Goal: Task Accomplishment & Management: Manage account settings

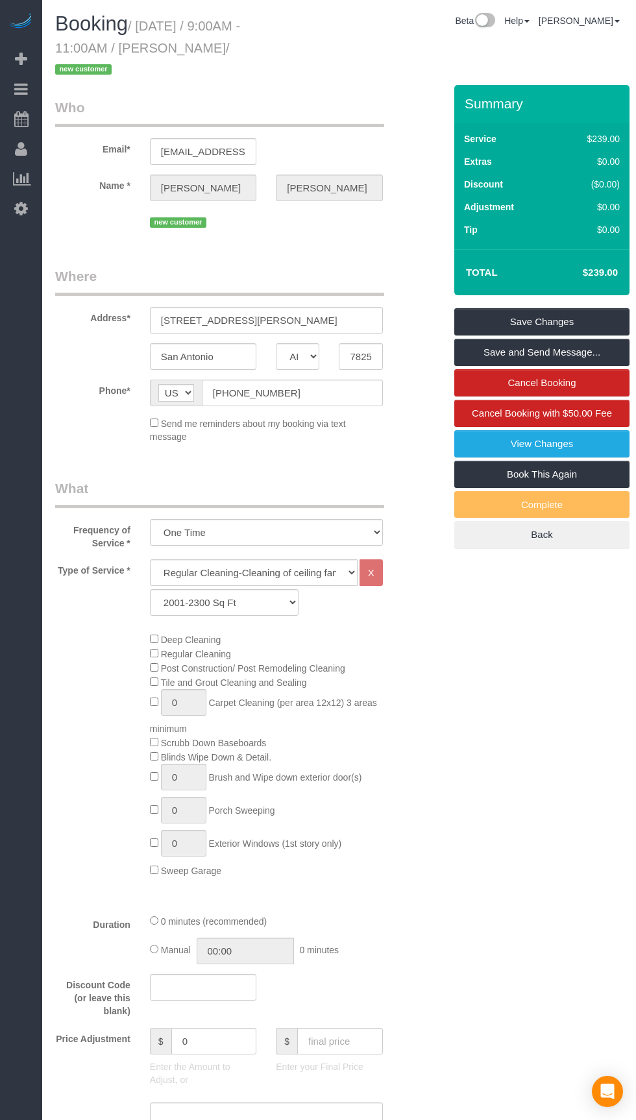
select select "[GEOGRAPHIC_DATA]"
select select "3"
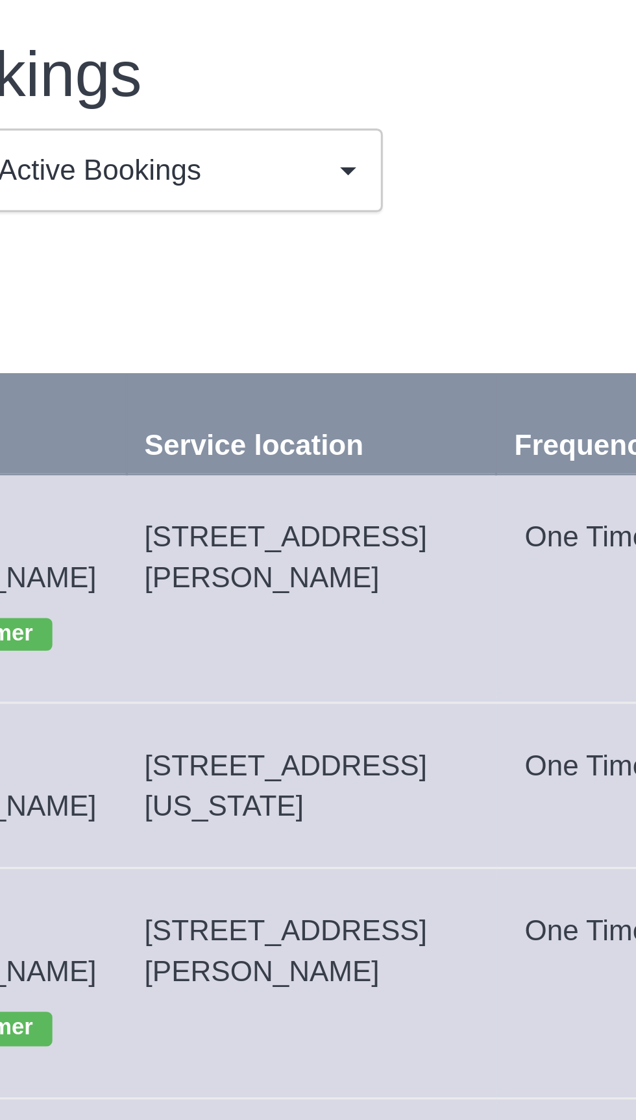
copy span "[STREET_ADDRESS][PERSON_NAME]"
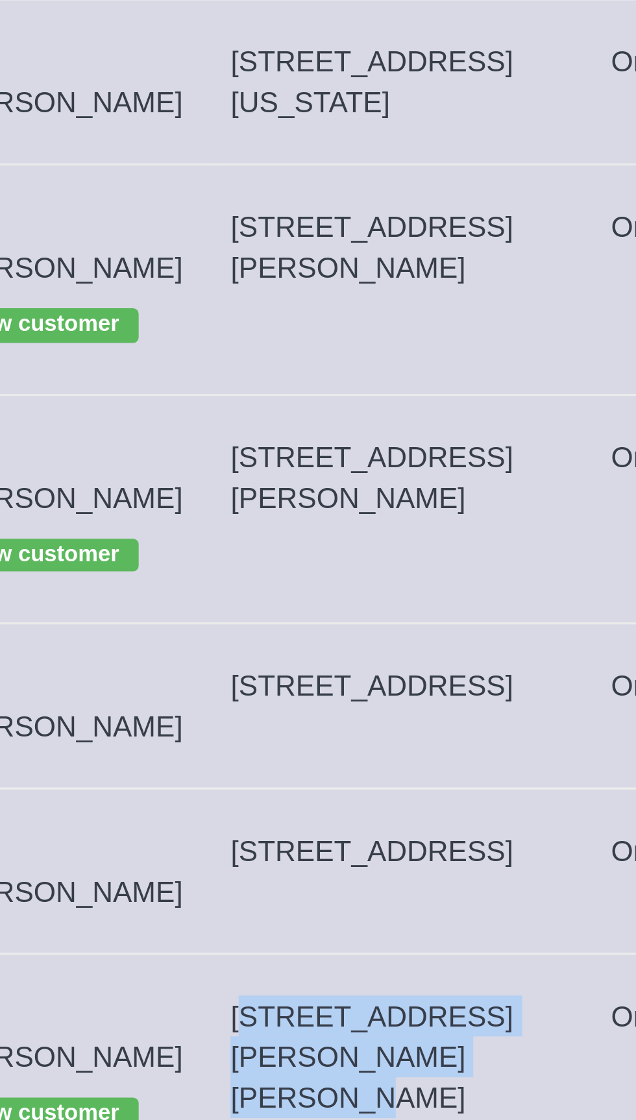
copy span "[STREET_ADDRESS][PERSON_NAME][PERSON_NAME]"
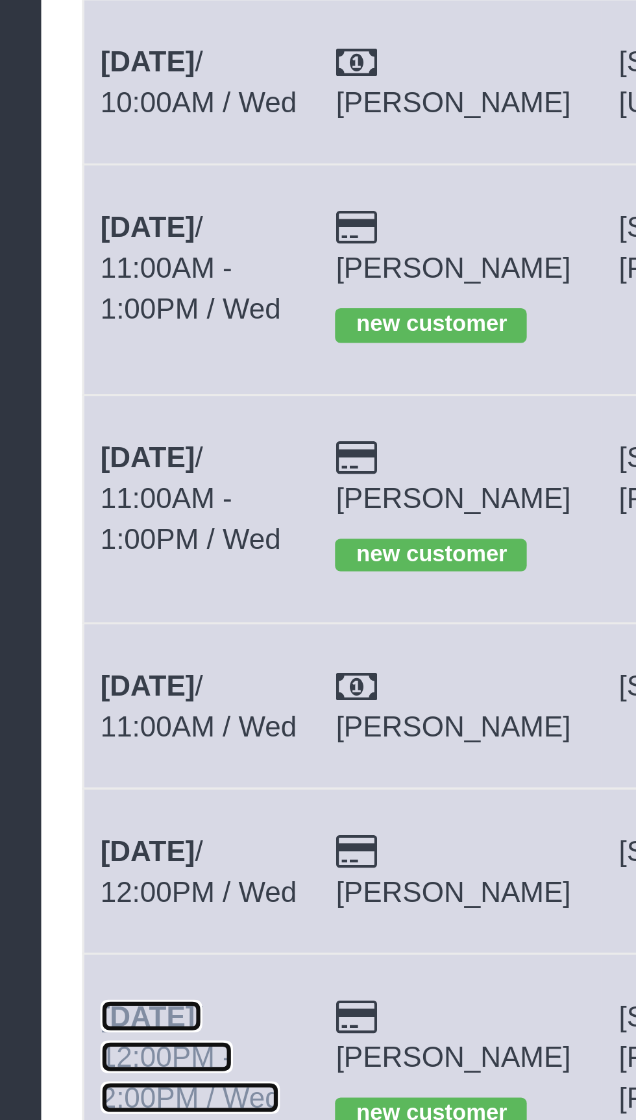
click at [90, 542] on link "[DATE] 12:00PM - 2:00PM / Wed" at bounding box center [89, 560] width 57 height 36
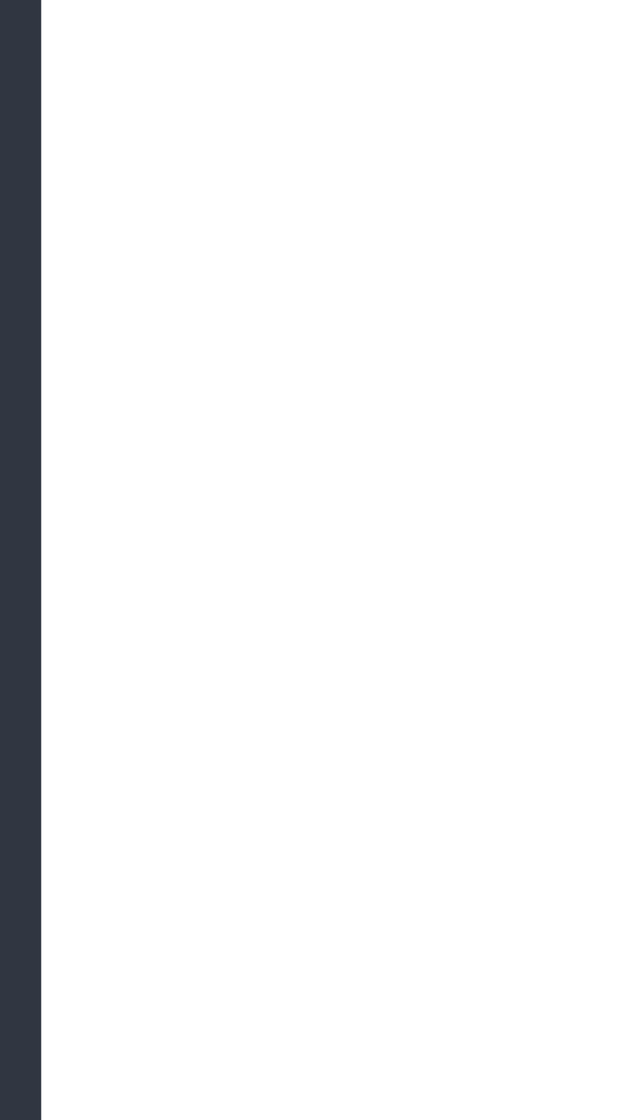
select select "[GEOGRAPHIC_DATA]"
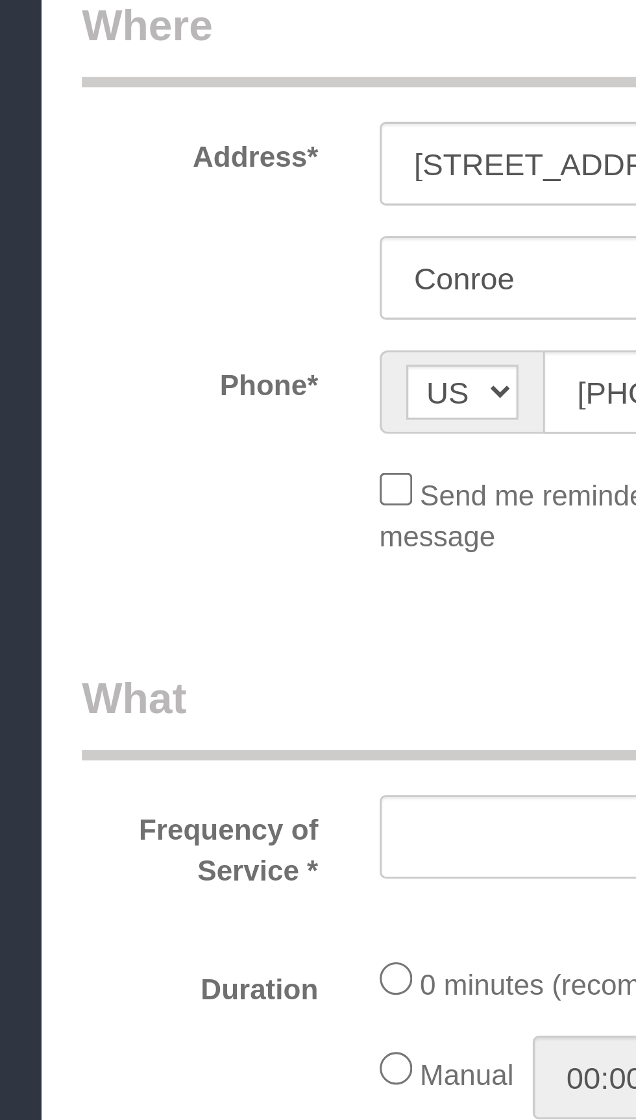
select select "object:1727"
select select "string:fspay-269a3774-afd9-47a5-a0ac-9385a0e65867"
select select "3"
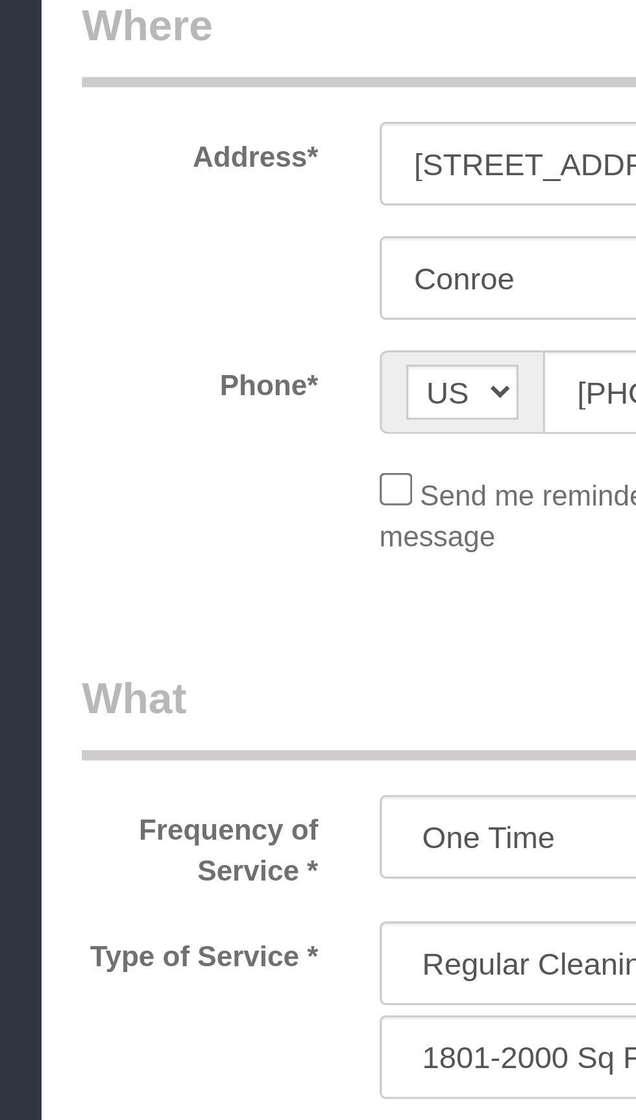
select select "object:1805"
select select "spot22"
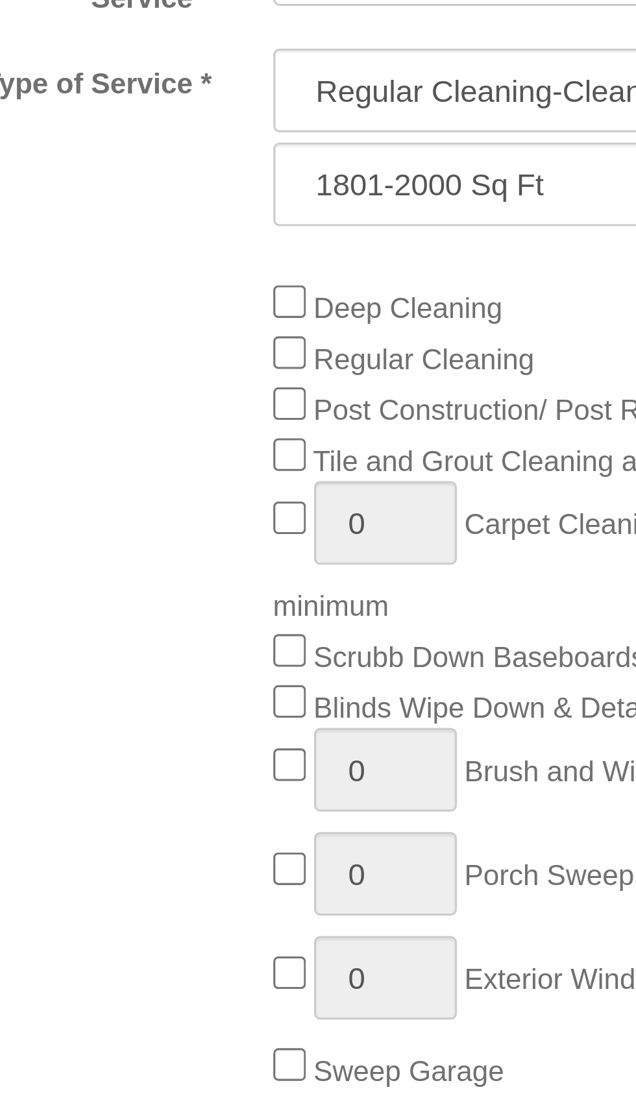
scroll to position [545, 0]
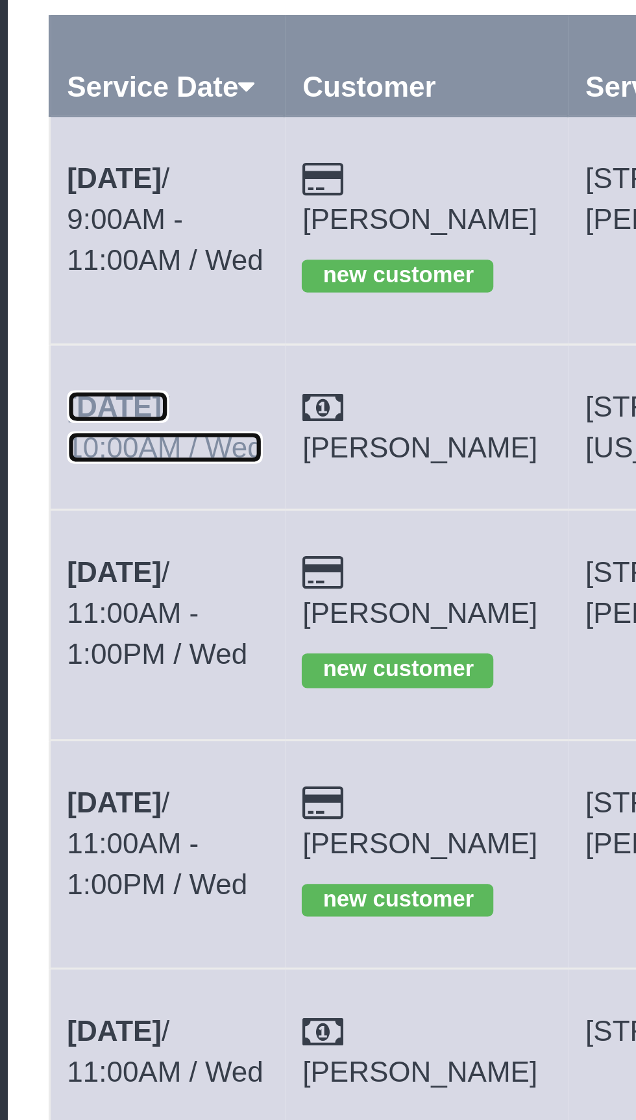
click at [87, 247] on b "[DATE]" at bounding box center [76, 243] width 30 height 10
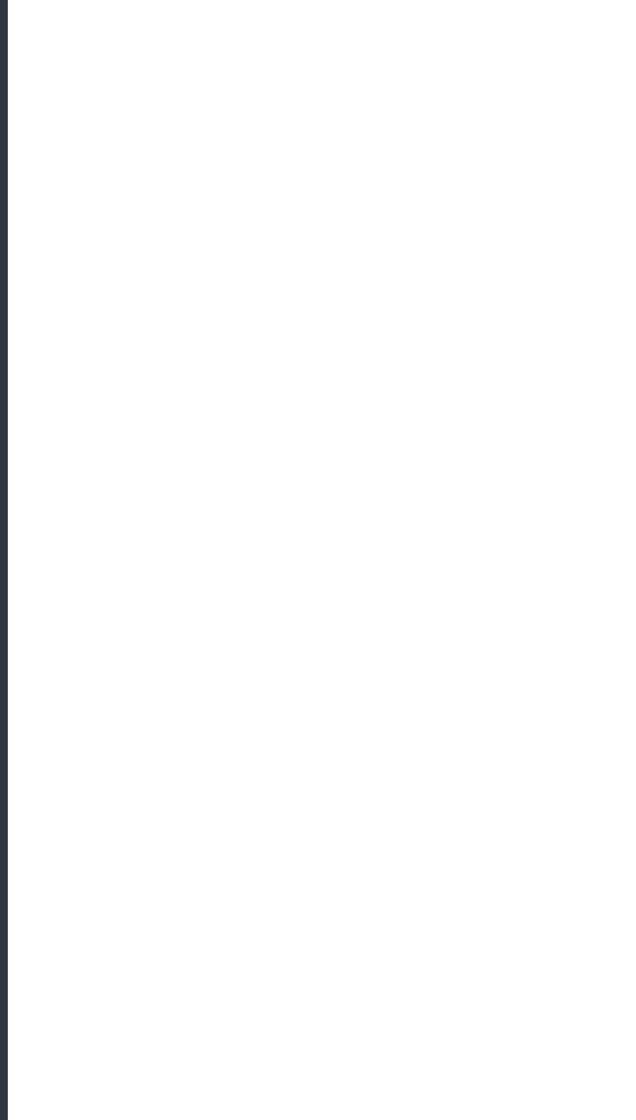
select select "[GEOGRAPHIC_DATA]"
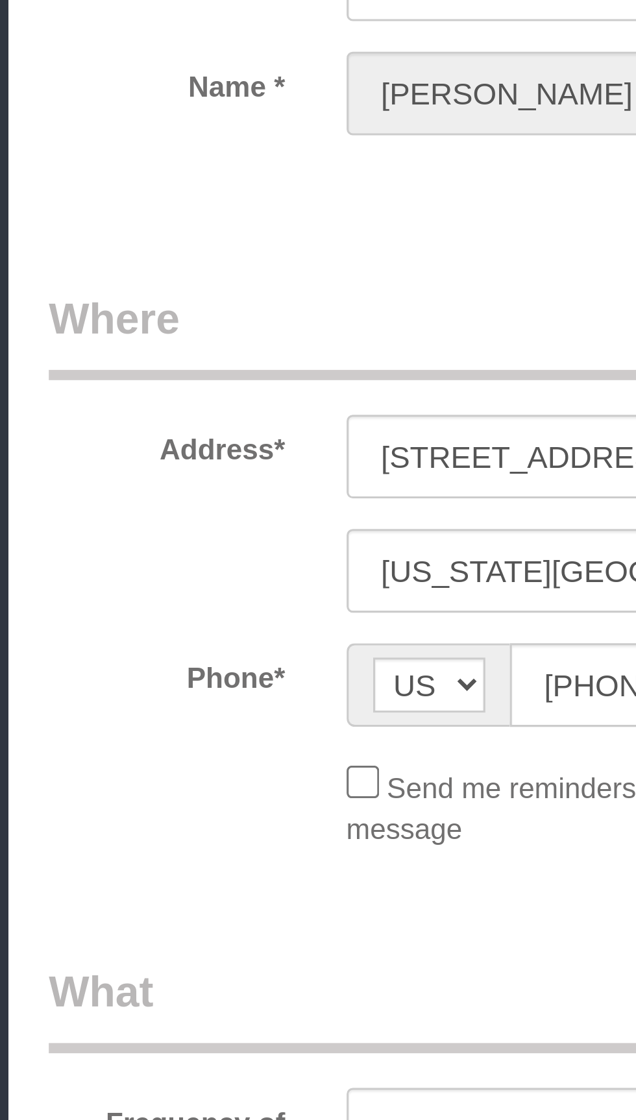
select select "object:2356"
select select "3"
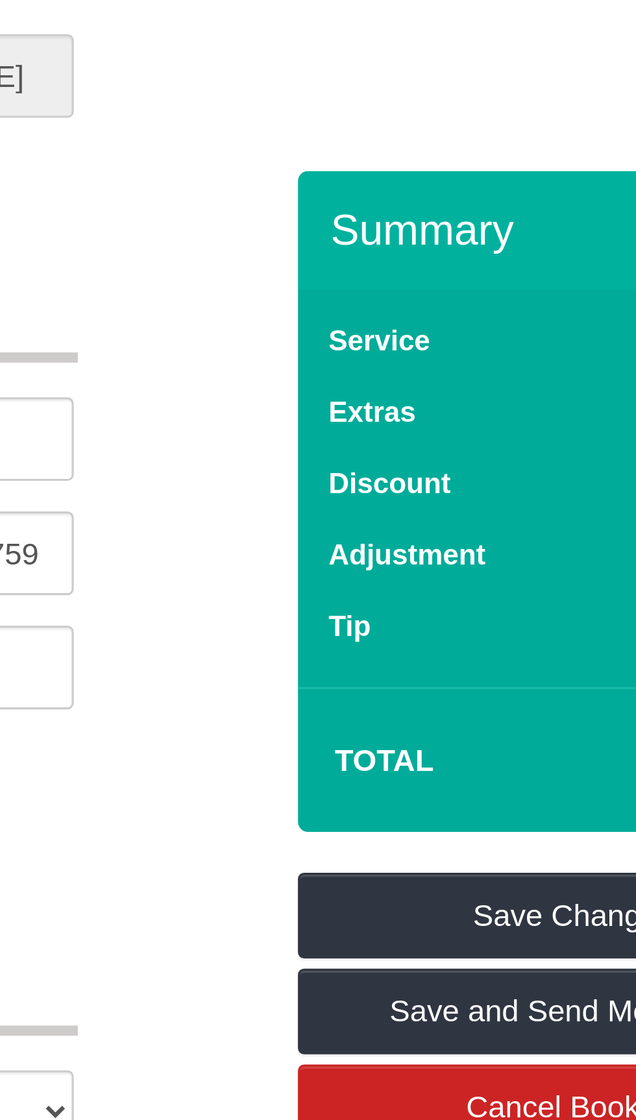
scroll to position [133, 0]
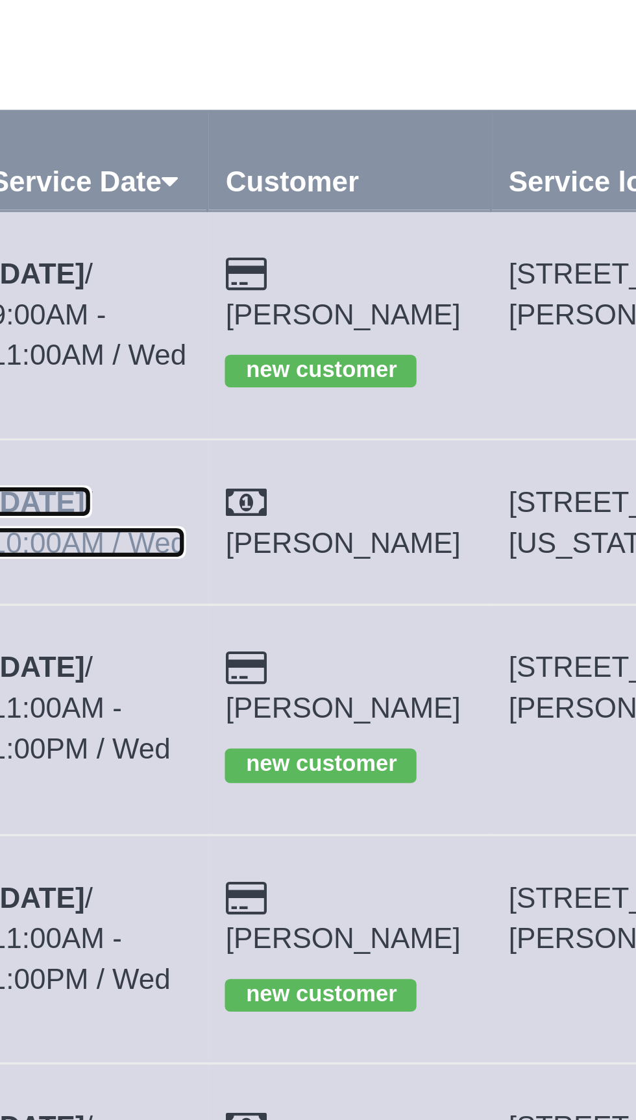
click at [88, 246] on b "[DATE]" at bounding box center [76, 243] width 30 height 10
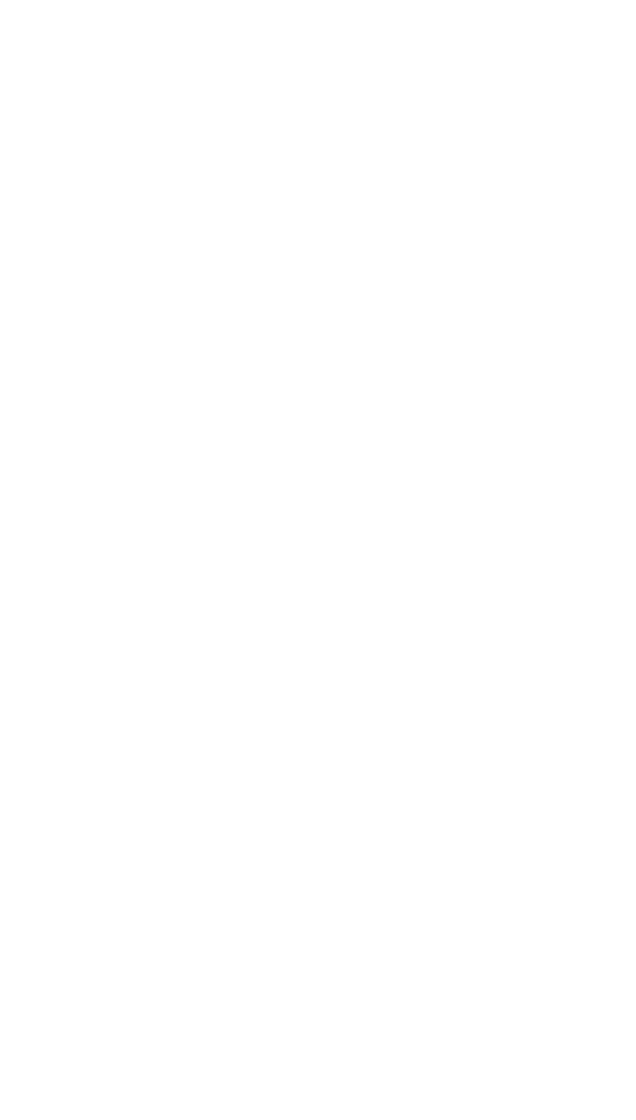
select select "[GEOGRAPHIC_DATA]"
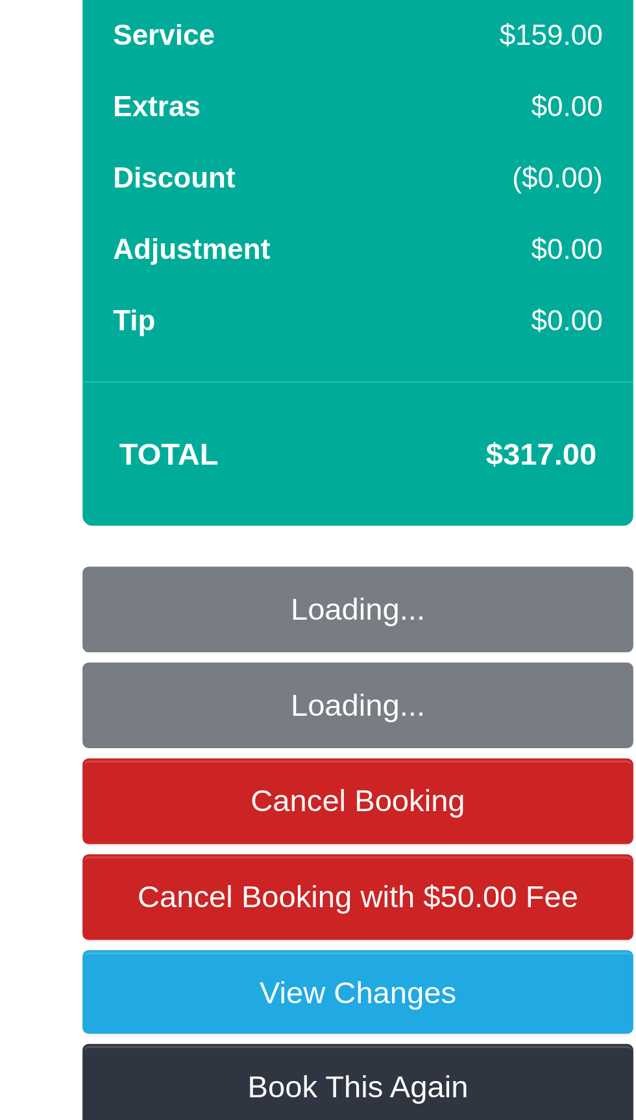
select select "object:2820"
select select "3"
select select "object:2904"
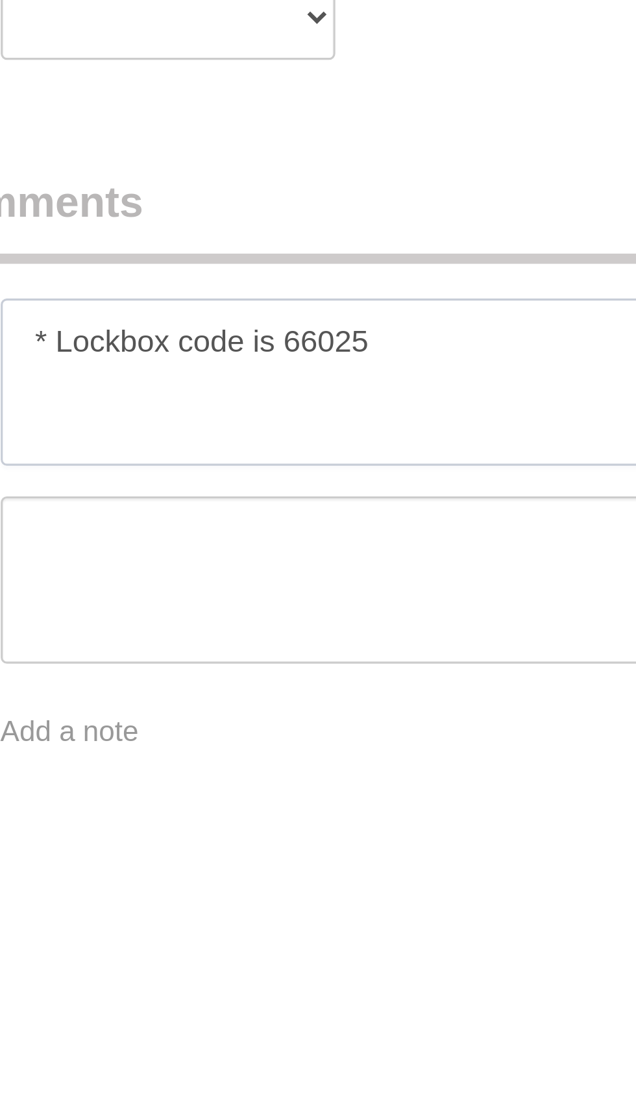
scroll to position [739, 0]
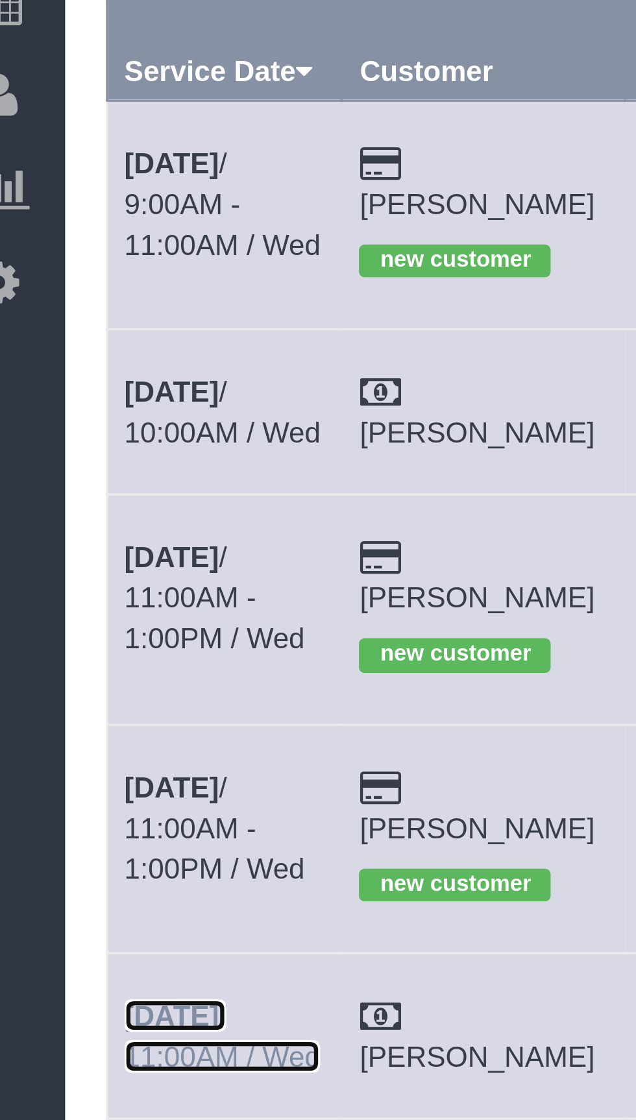
click at [77, 437] on b "[DATE]" at bounding box center [76, 442] width 30 height 10
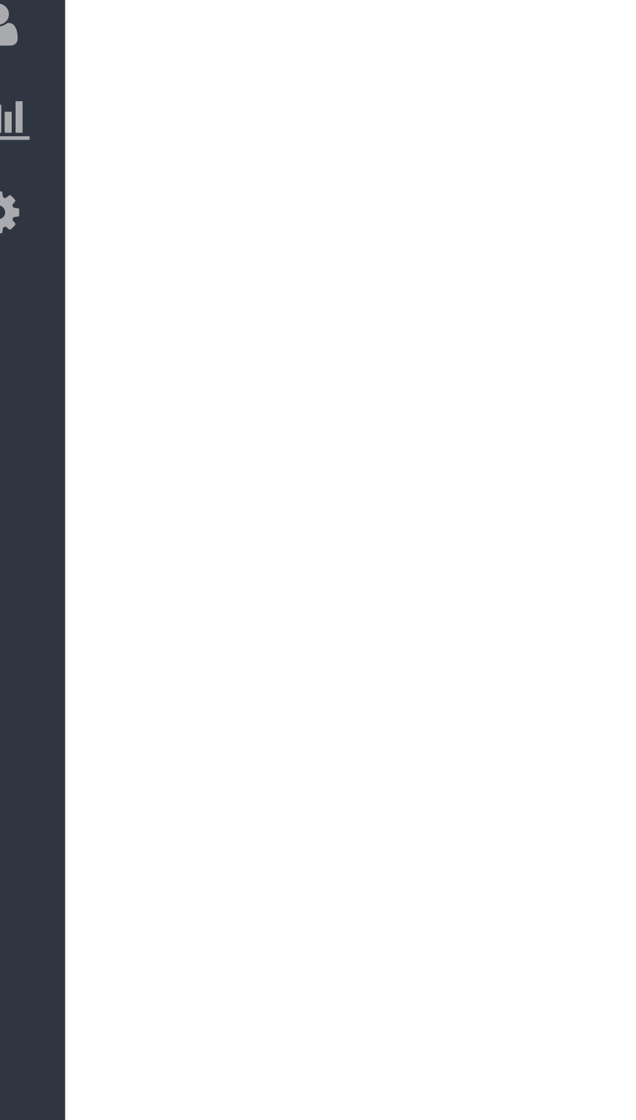
select select "[GEOGRAPHIC_DATA]"
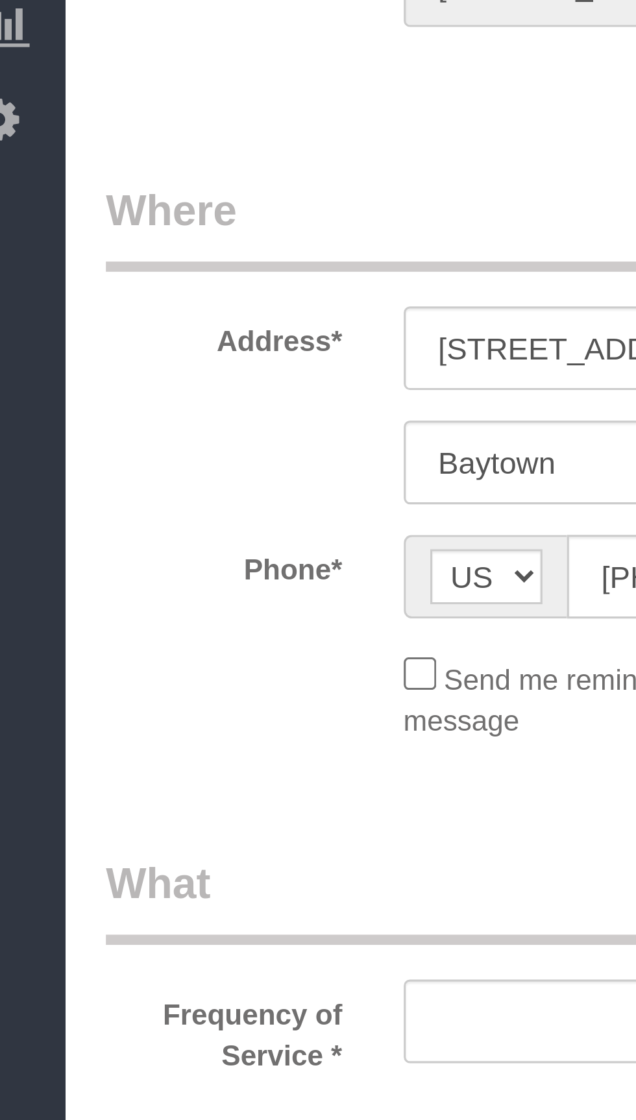
select select "3"
select select "object:3433"
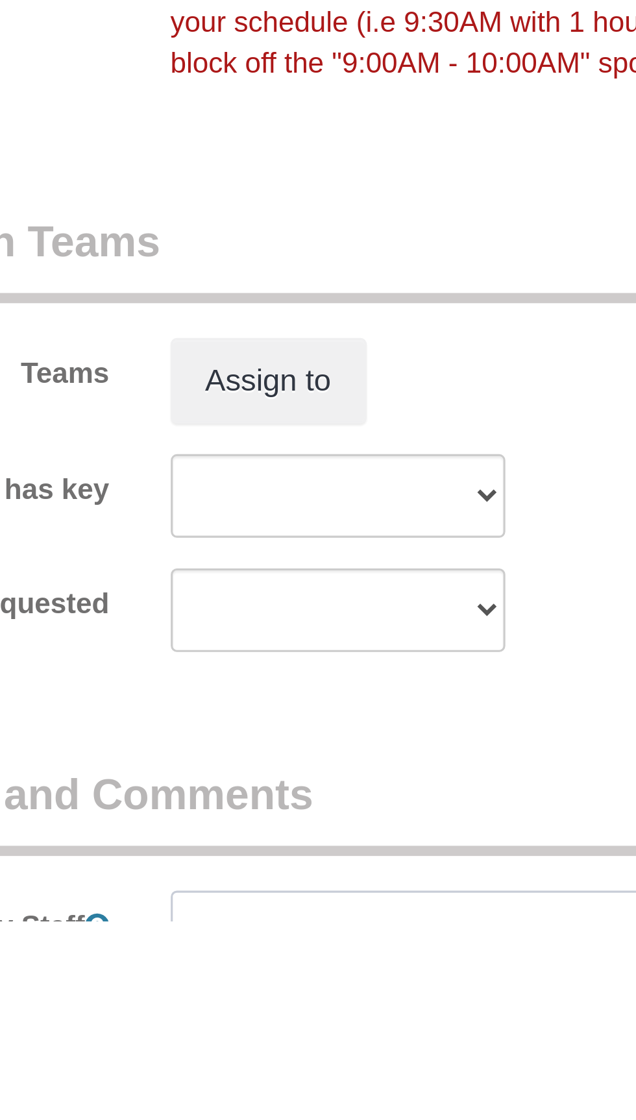
scroll to position [776, 0]
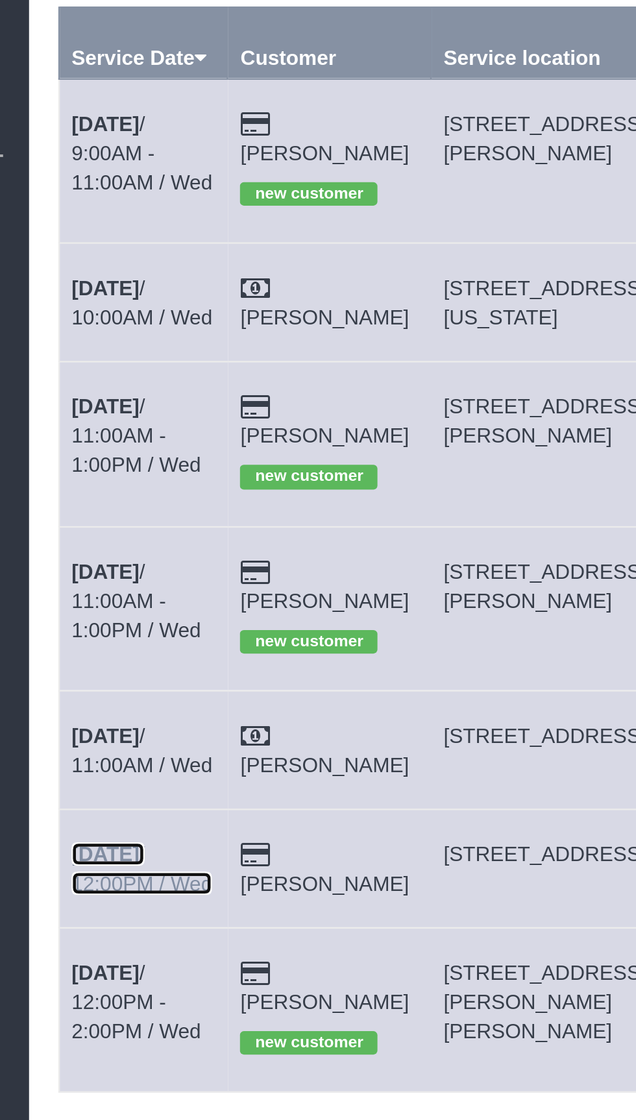
click at [79, 489] on b "[DATE]" at bounding box center [76, 494] width 30 height 10
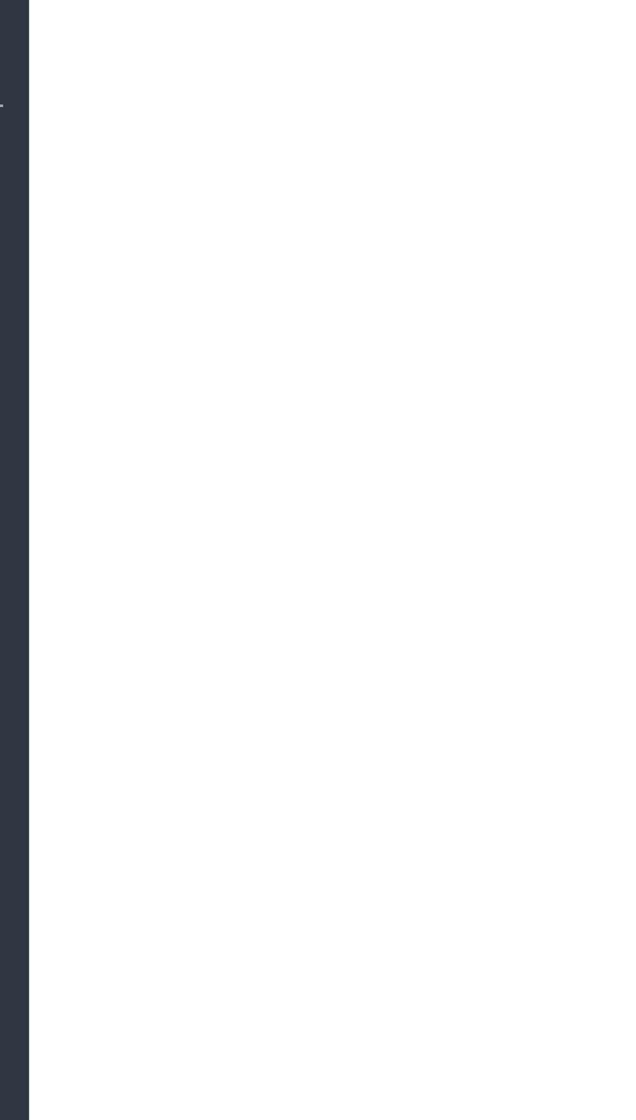
select select "[GEOGRAPHIC_DATA]"
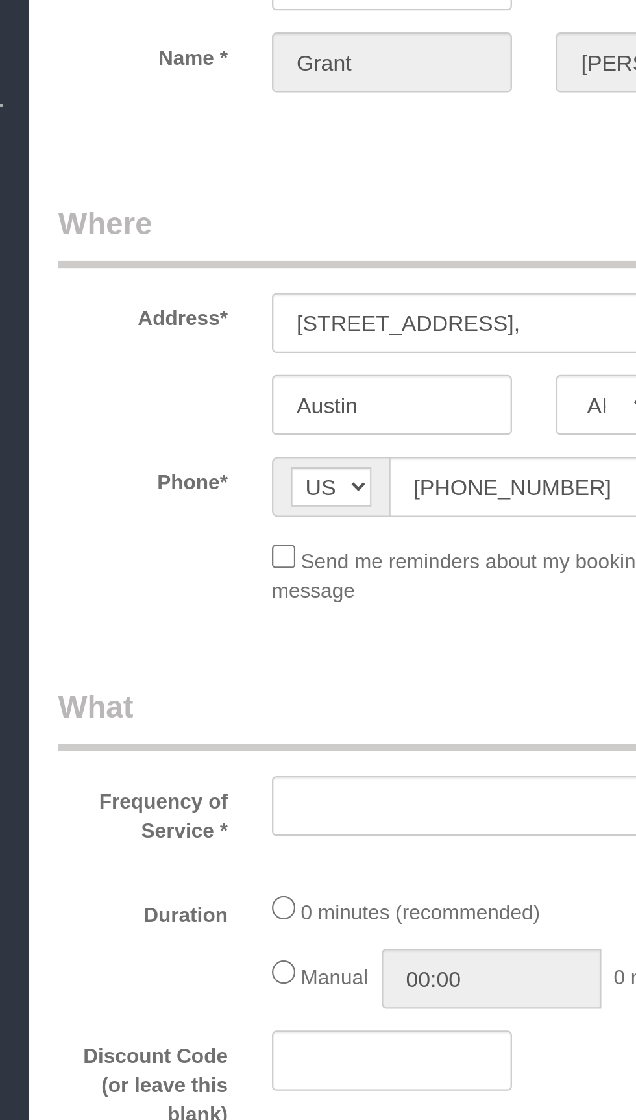
select select "object:3939"
select select "string:fspay-a2978fb8-62ed-4a76-a836-f3087aa2e363"
select select "3"
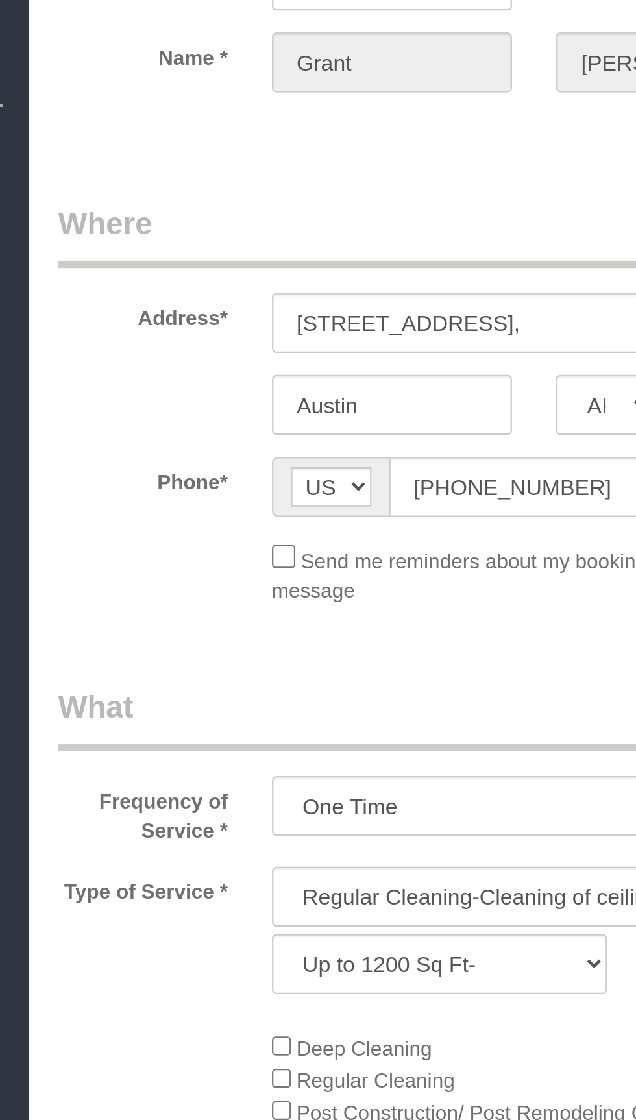
select select "object:4023"
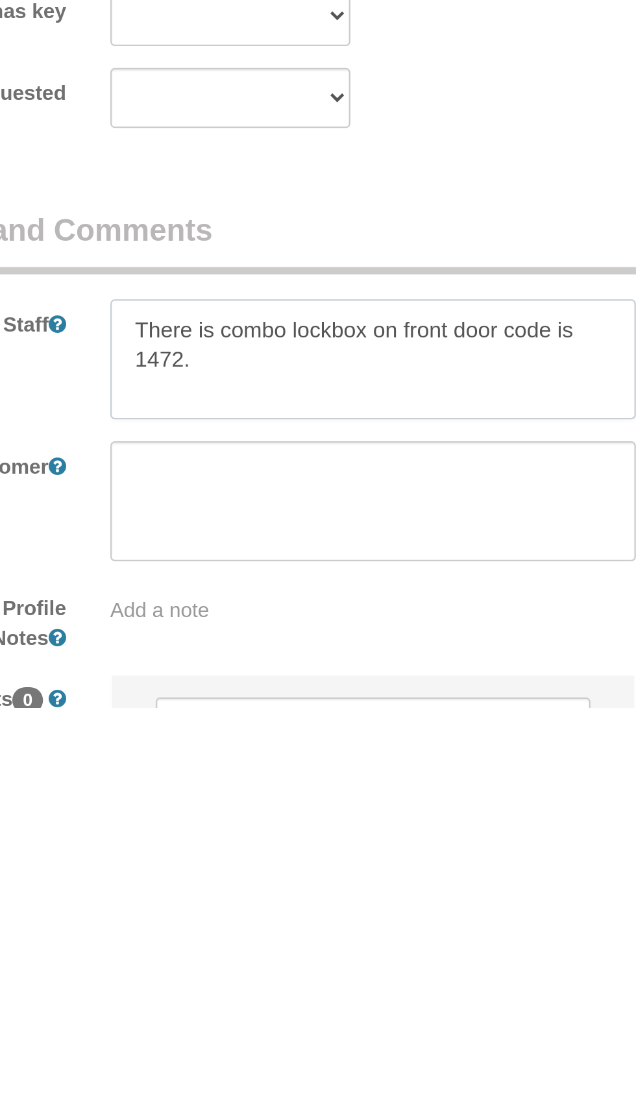
scroll to position [775, 0]
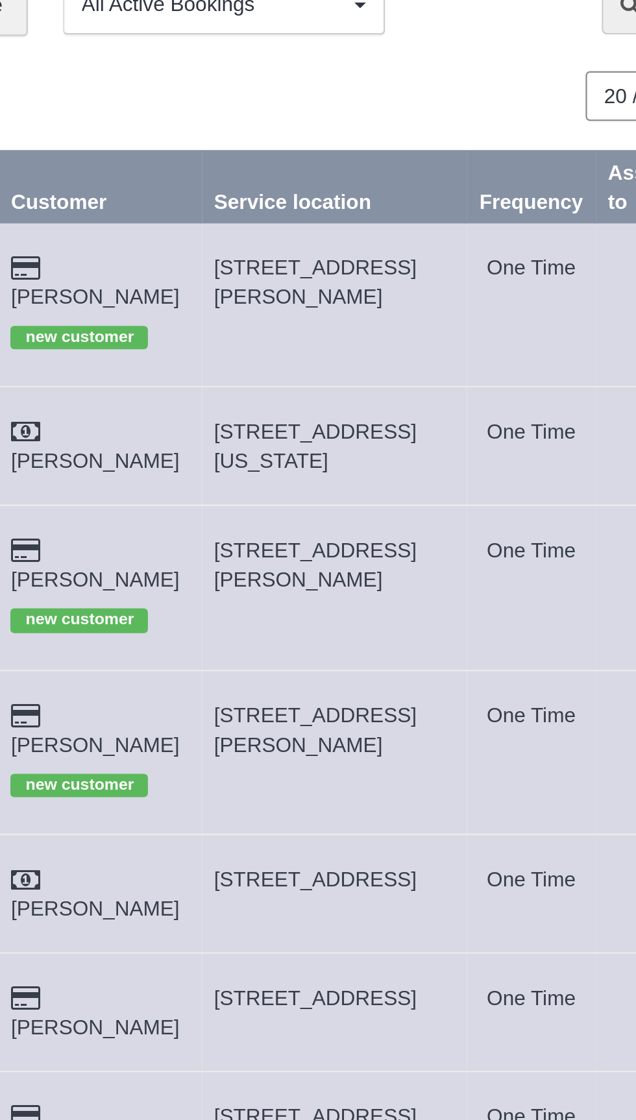
copy span "[STREET_ADDRESS][PERSON_NAME]"
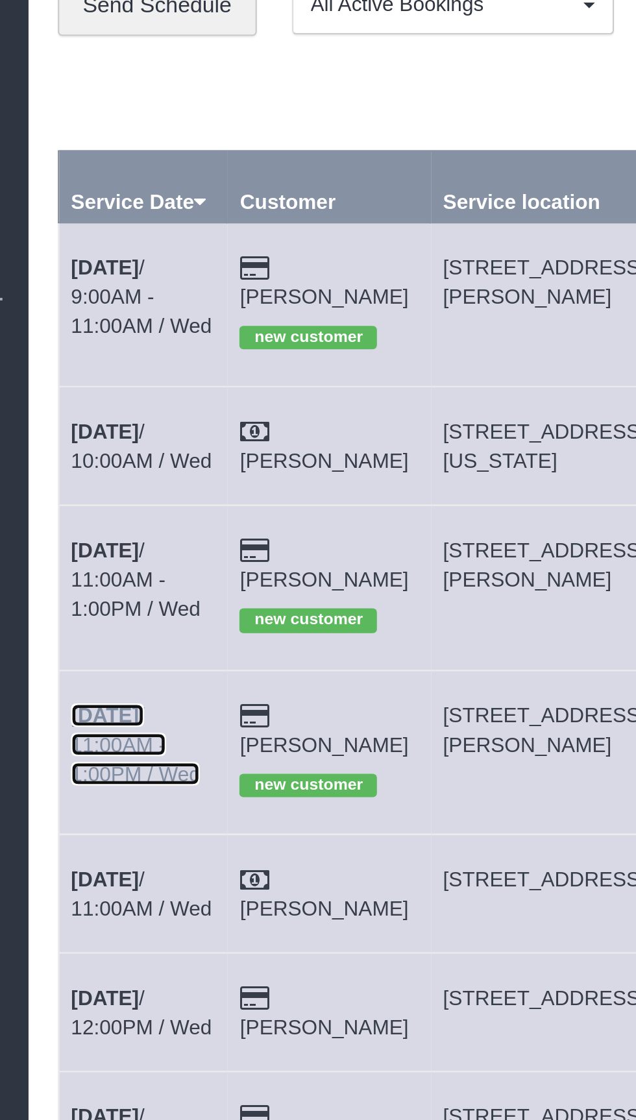
click at [78, 364] on b "[DATE]" at bounding box center [76, 369] width 30 height 10
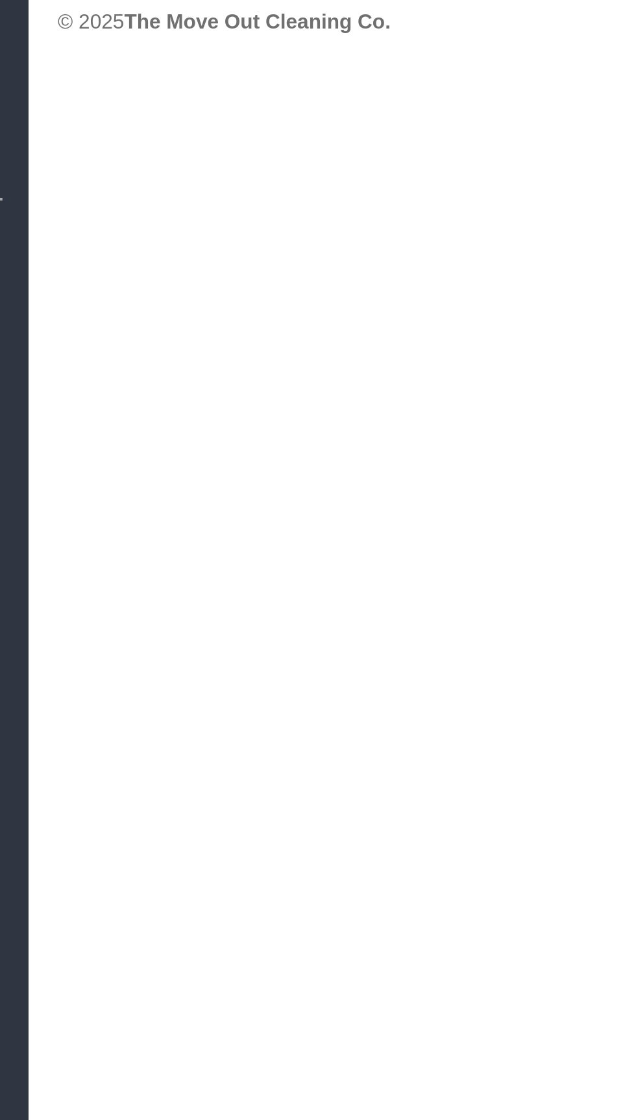
select select "[GEOGRAPHIC_DATA]"
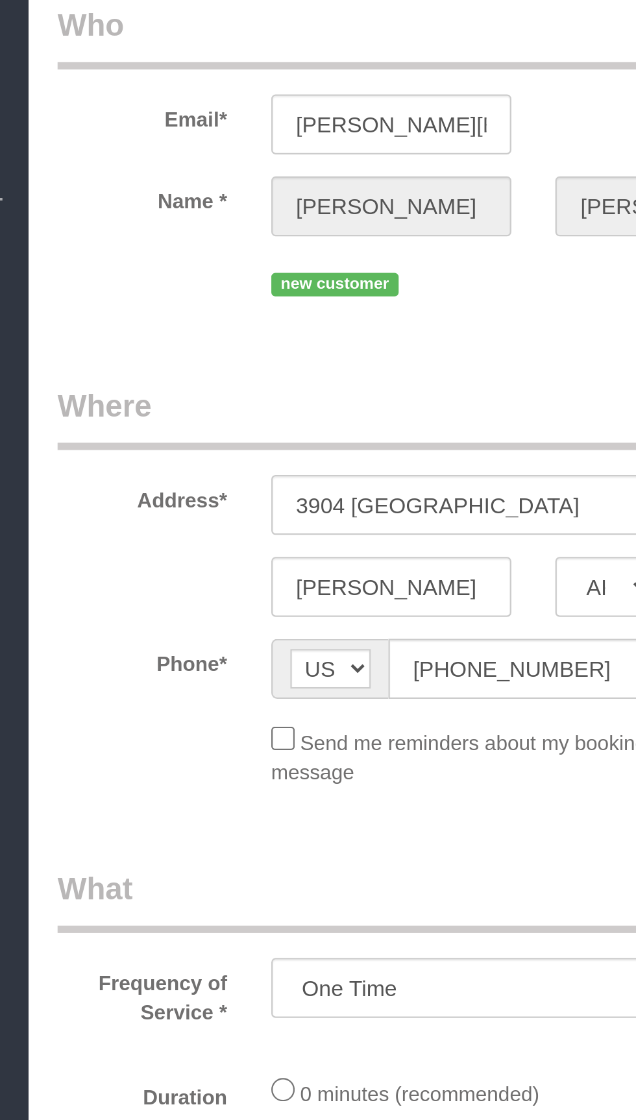
select select "object:4513"
select select "string:fspay-ca602009-c562-4bd0-b068-249b37a97864"
select select "object:4589"
select select "3"
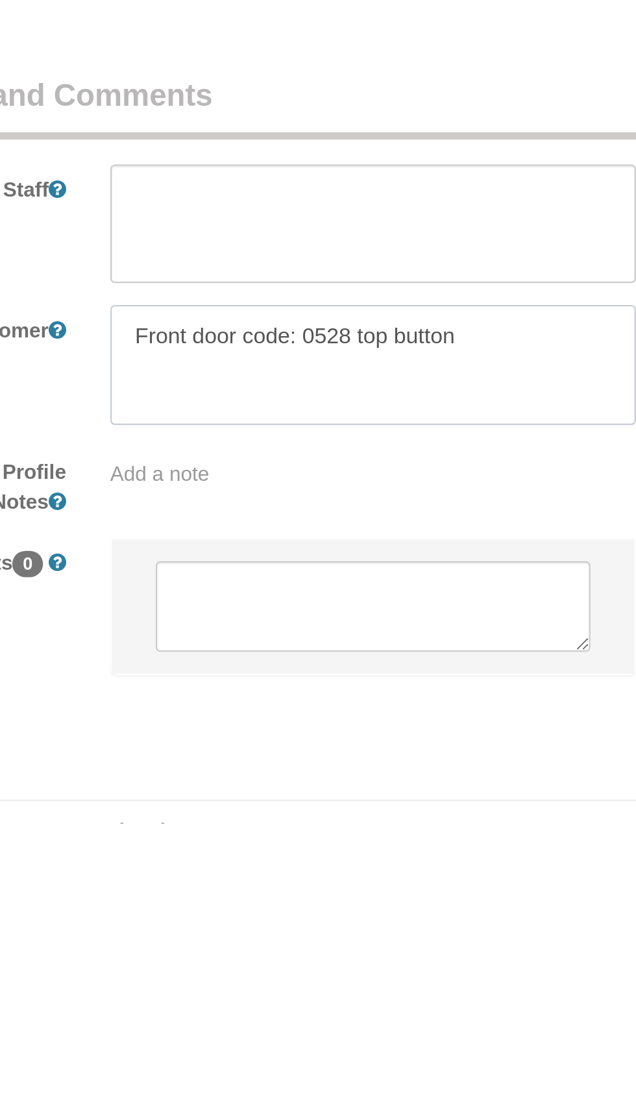
scroll to position [945, 0]
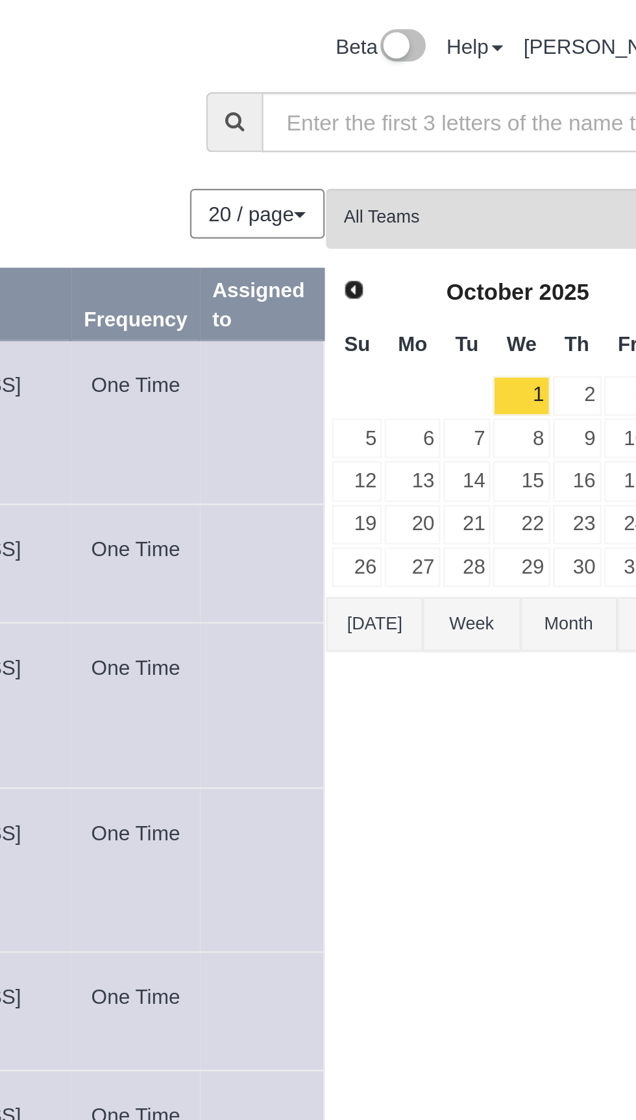
click at [474, 278] on button "[DATE]" at bounding box center [472, 277] width 43 height 24
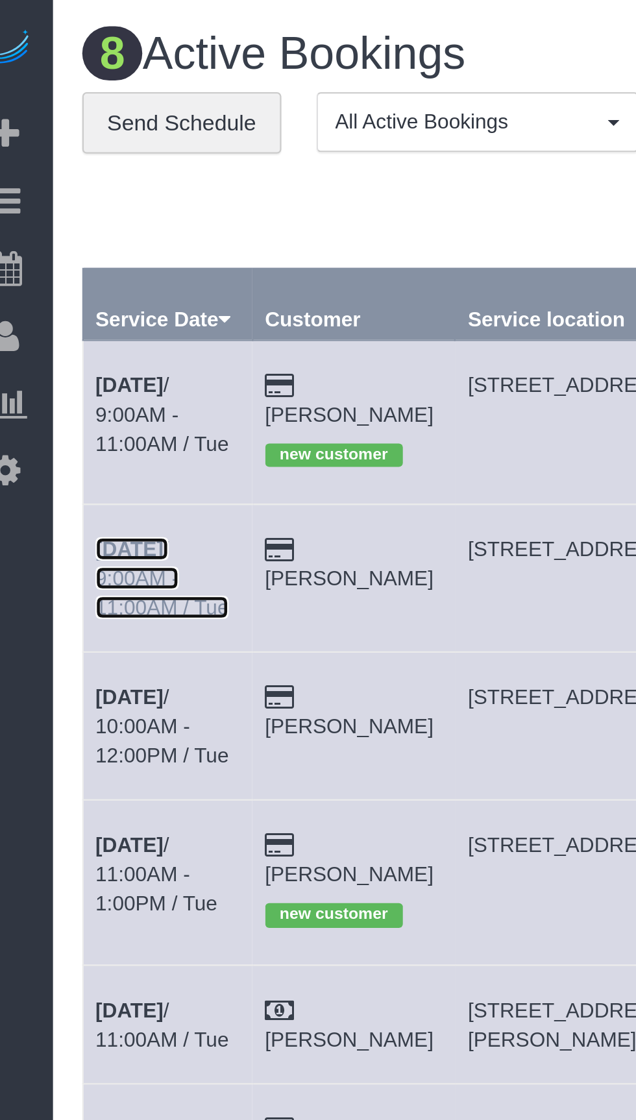
click at [95, 254] on link "[DATE] 9:00AM - 11:00AM / Tue" at bounding box center [90, 256] width 59 height 36
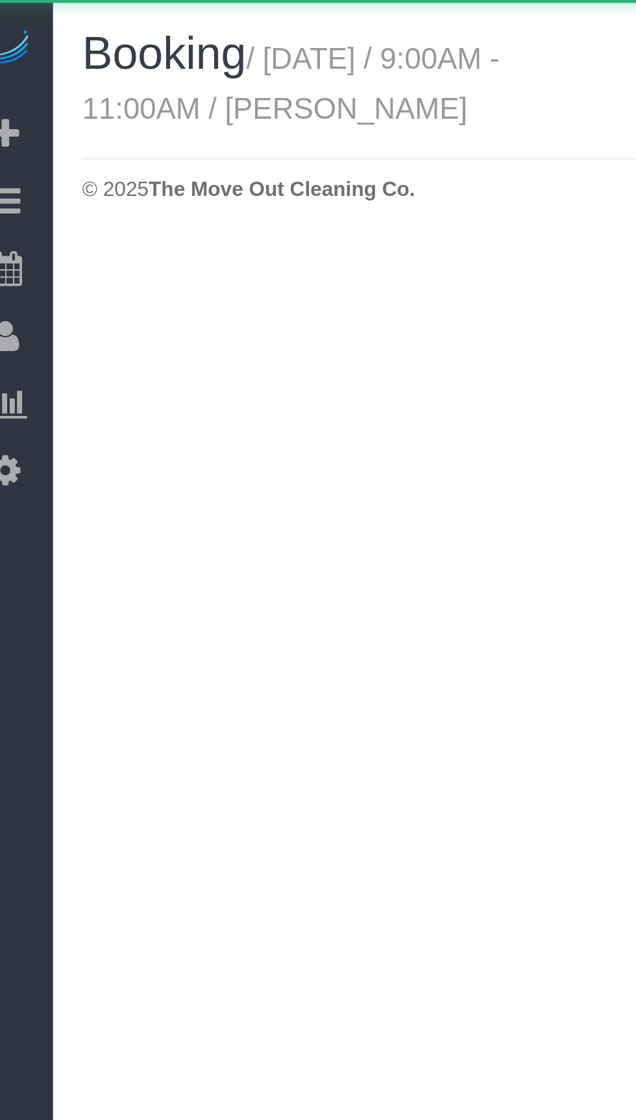
select select "[GEOGRAPHIC_DATA]"
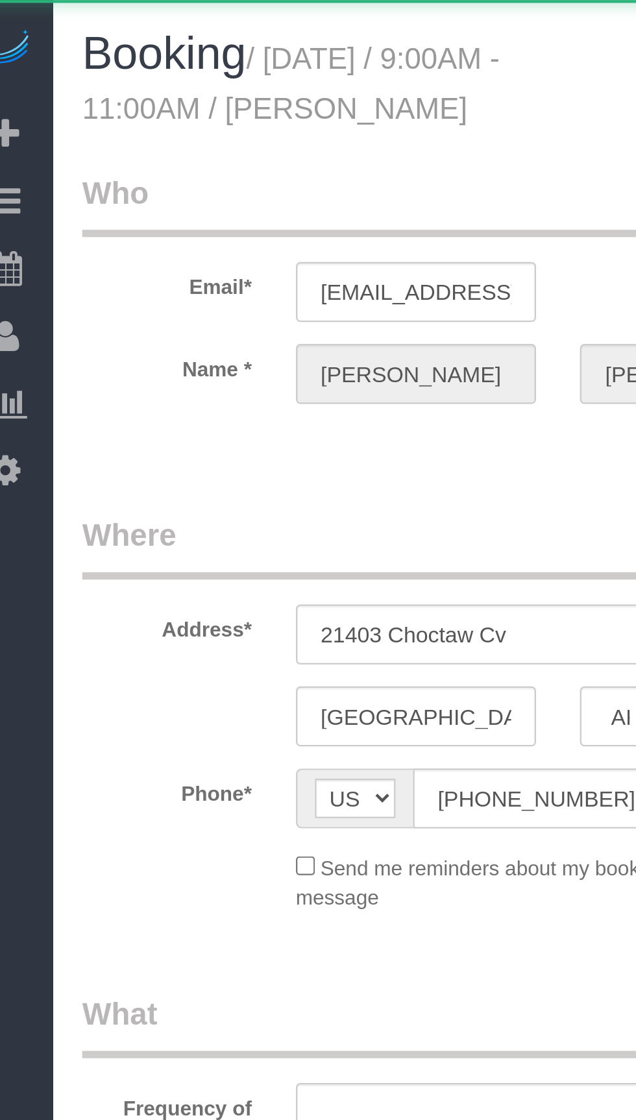
select select "string:fspay-170ea6f1-a8db-43f0-9a51-f32c722a2111"
select select "object:5249"
select select "3"
